Goal: Navigation & Orientation: Understand site structure

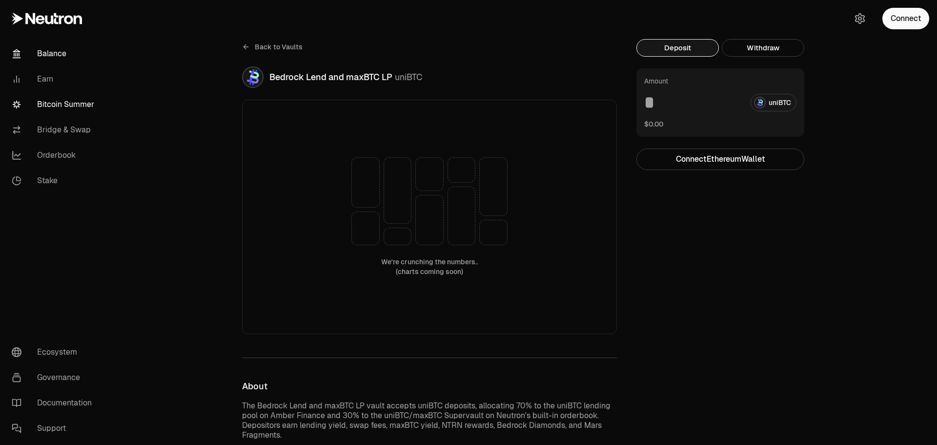
click at [53, 52] on link "Balance" at bounding box center [55, 53] width 102 height 25
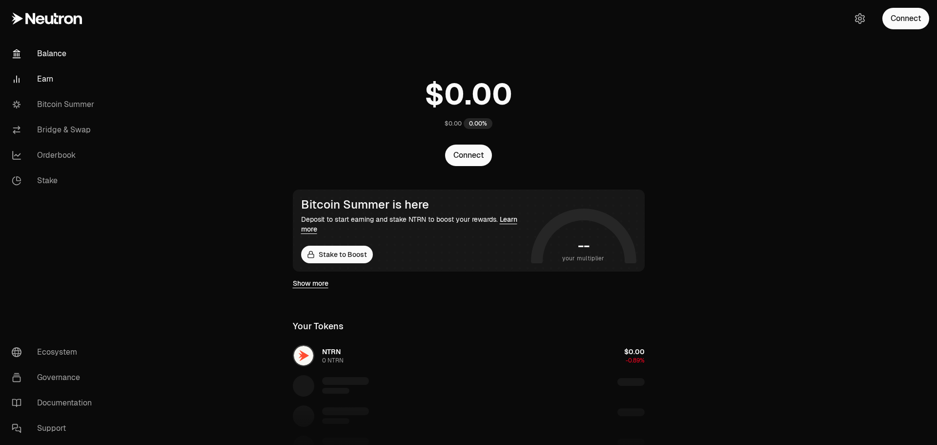
click at [44, 81] on link "Earn" at bounding box center [55, 78] width 102 height 25
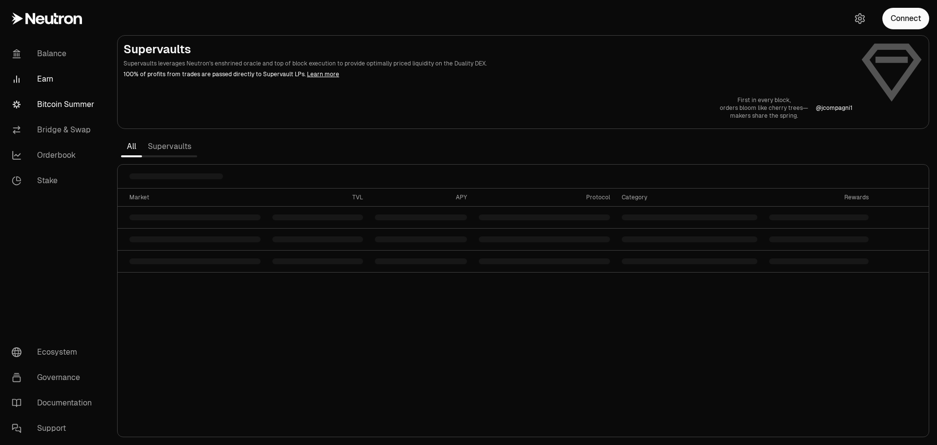
click at [78, 111] on link "Bitcoin Summer" at bounding box center [55, 104] width 102 height 25
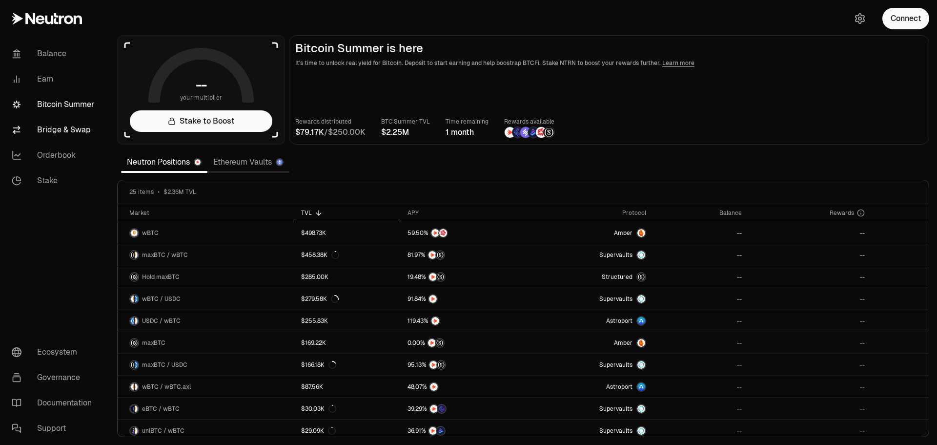
click at [65, 134] on link "Bridge & Swap" at bounding box center [55, 129] width 102 height 25
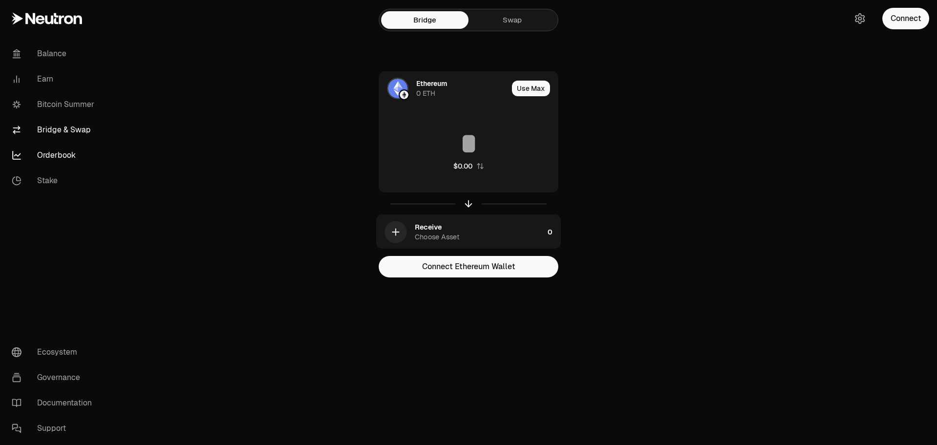
click at [57, 154] on link "Orderbook" at bounding box center [55, 155] width 102 height 25
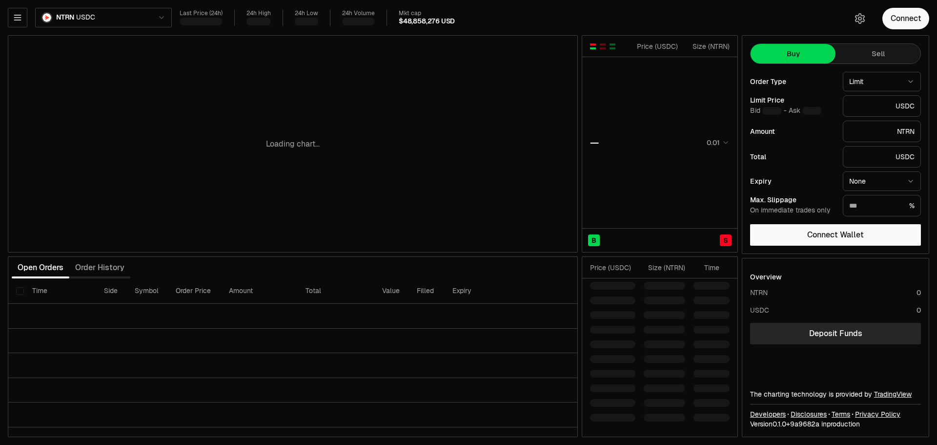
type input "********"
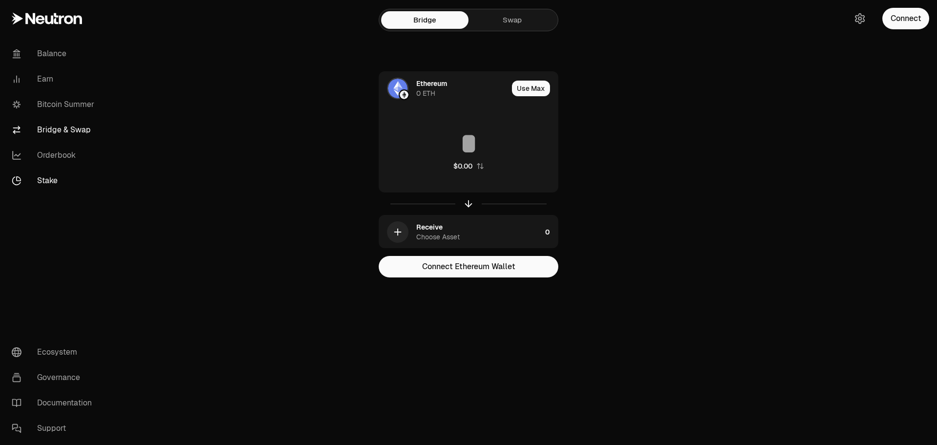
click at [36, 183] on link "Stake" at bounding box center [55, 180] width 102 height 25
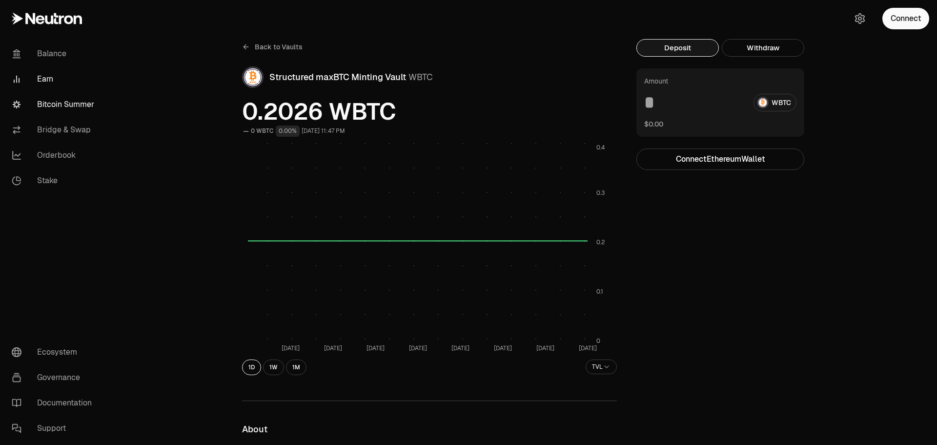
click at [27, 75] on link "Earn" at bounding box center [55, 78] width 102 height 25
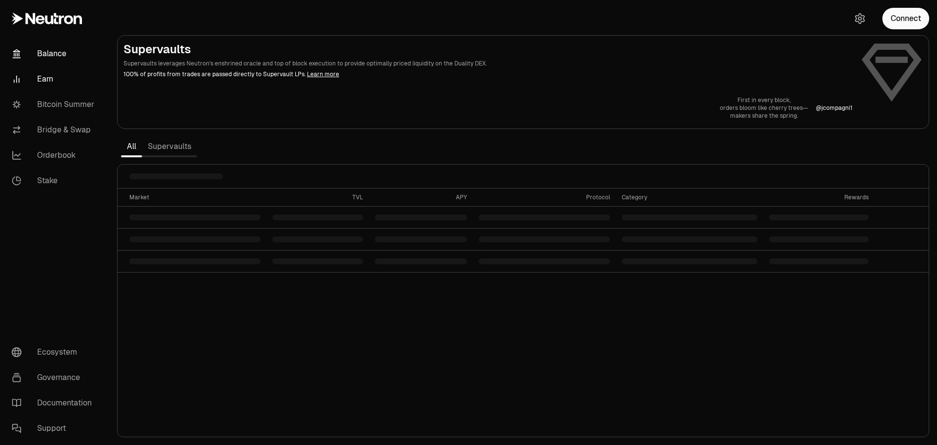
click at [36, 50] on link "Balance" at bounding box center [55, 53] width 102 height 25
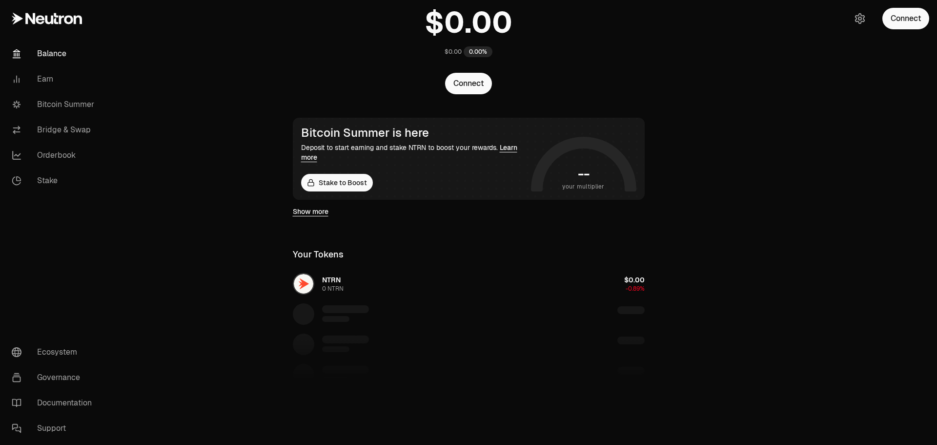
scroll to position [98, 0]
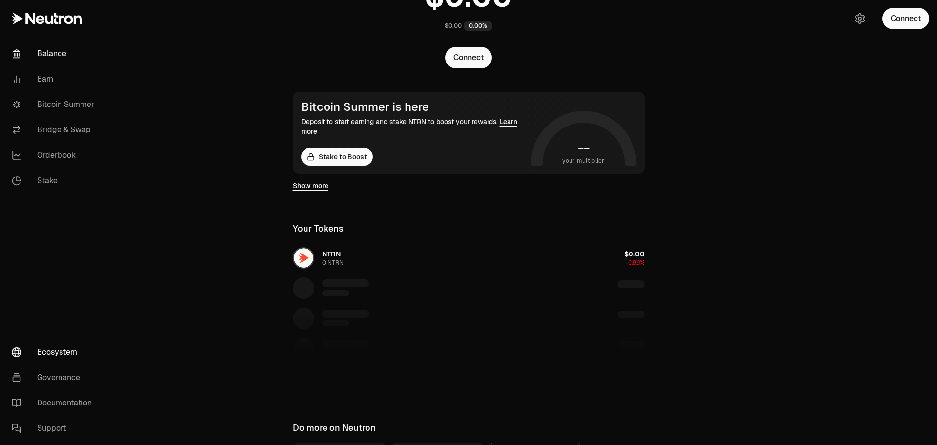
click at [51, 350] on link "Ecosystem" at bounding box center [55, 351] width 102 height 25
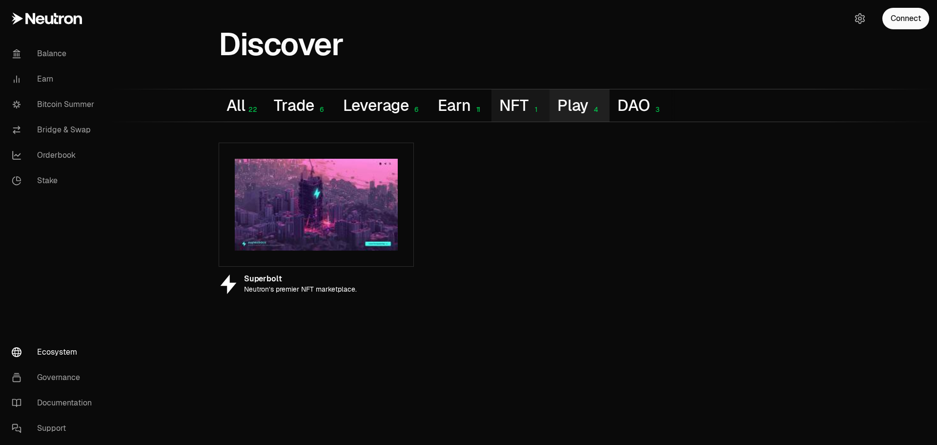
drag, startPoint x: 549, startPoint y: 121, endPoint x: 553, endPoint y: 117, distance: 5.2
click at [549, 120] on button "NFT 1" at bounding box center [521, 105] width 58 height 32
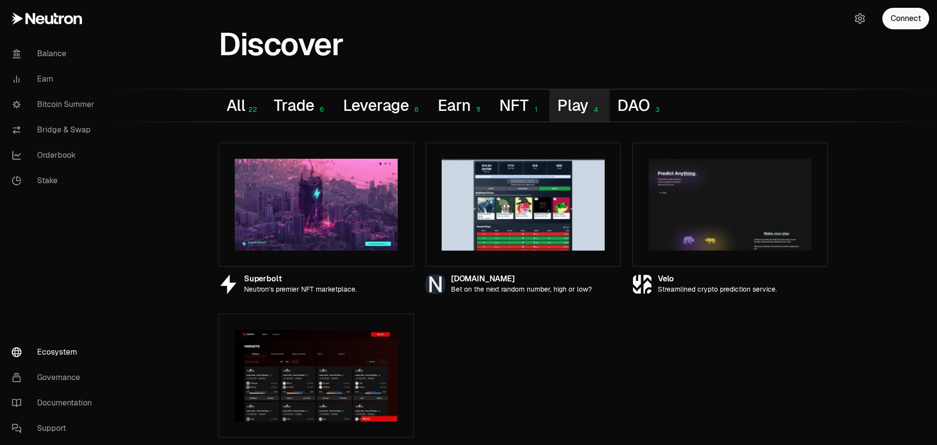
click at [579, 108] on button "Play 4" at bounding box center [580, 105] width 60 height 32
click at [445, 92] on button "Earn 11" at bounding box center [461, 105] width 62 height 32
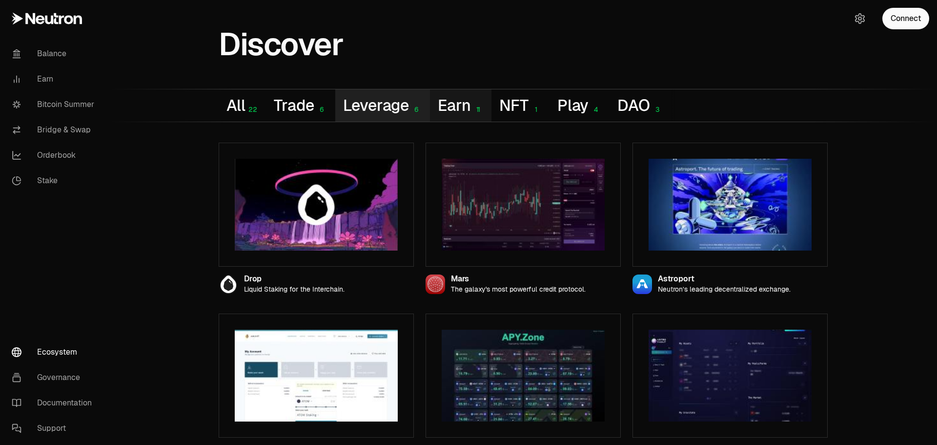
click at [385, 109] on button "Leverage 6" at bounding box center [382, 105] width 95 height 32
